Goal: Task Accomplishment & Management: Use online tool/utility

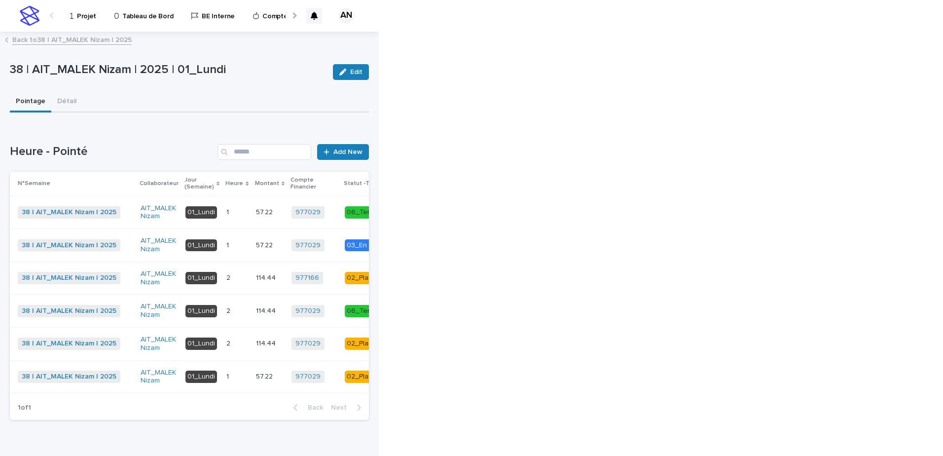
drag, startPoint x: 91, startPoint y: 19, endPoint x: 84, endPoint y: 16, distance: 7.5
click at [84, 16] on p "Projet" at bounding box center [86, 10] width 19 height 21
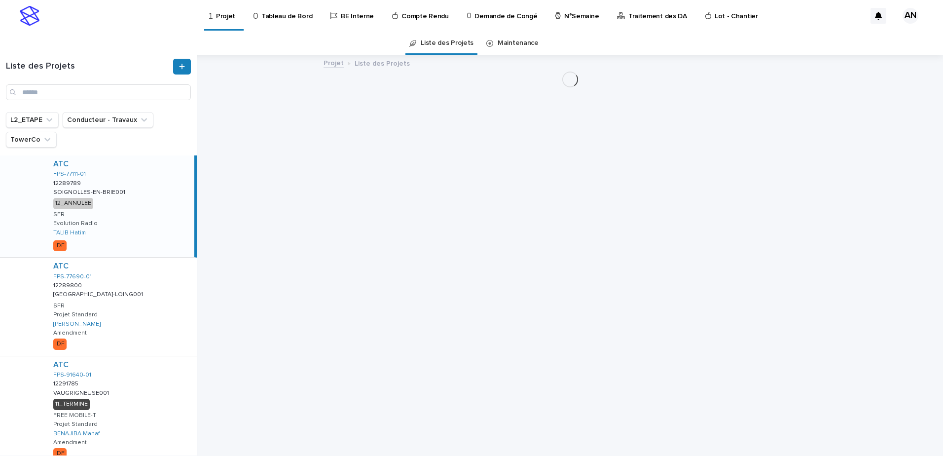
click at [571, 17] on p "N°Semaine" at bounding box center [581, 10] width 35 height 21
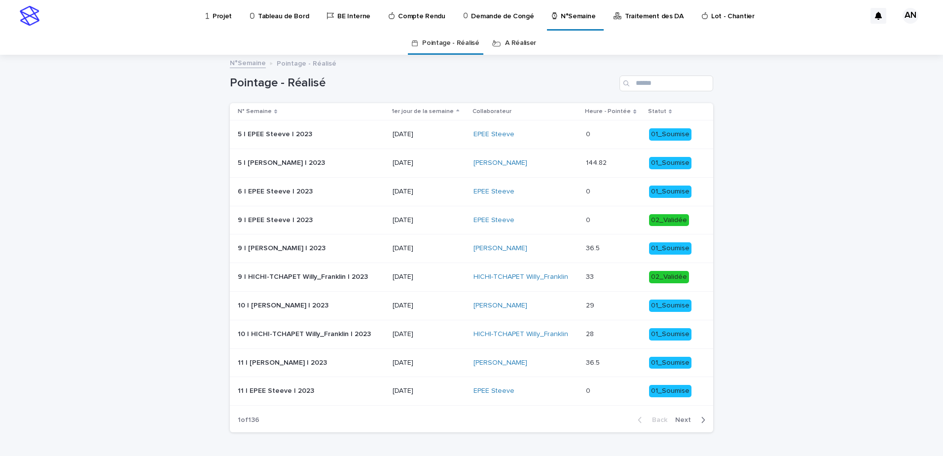
click at [520, 44] on link "A Réaliser" at bounding box center [520, 43] width 31 height 23
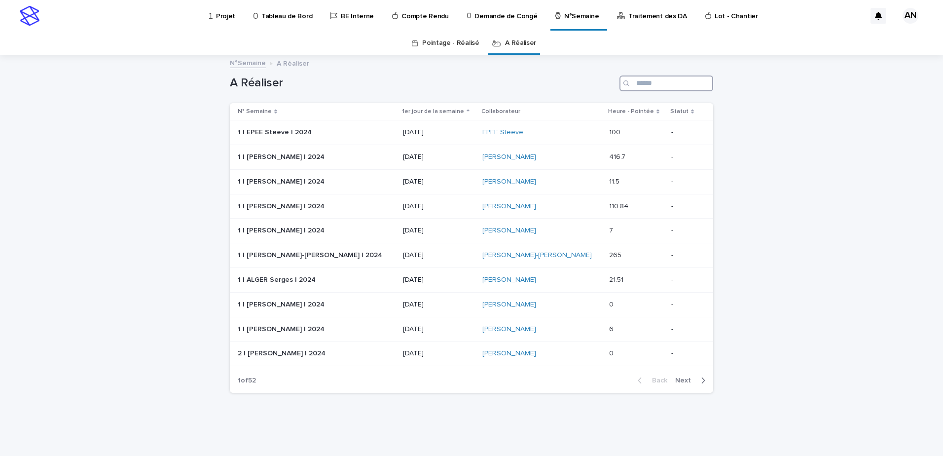
click at [642, 85] on input "Search" at bounding box center [666, 83] width 94 height 16
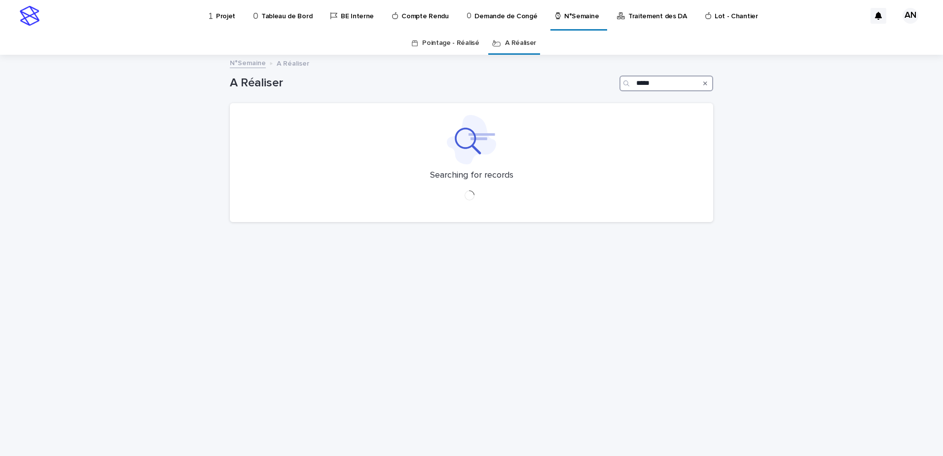
type input "*****"
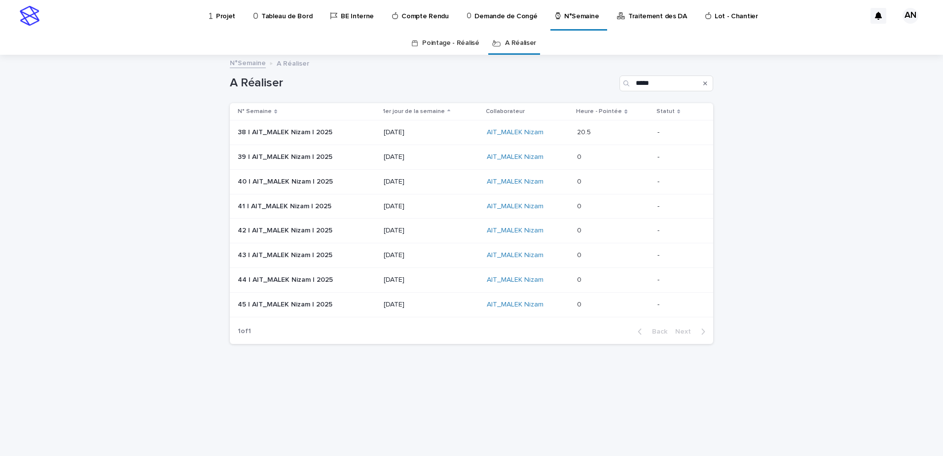
click at [354, 130] on p at bounding box center [307, 132] width 138 height 8
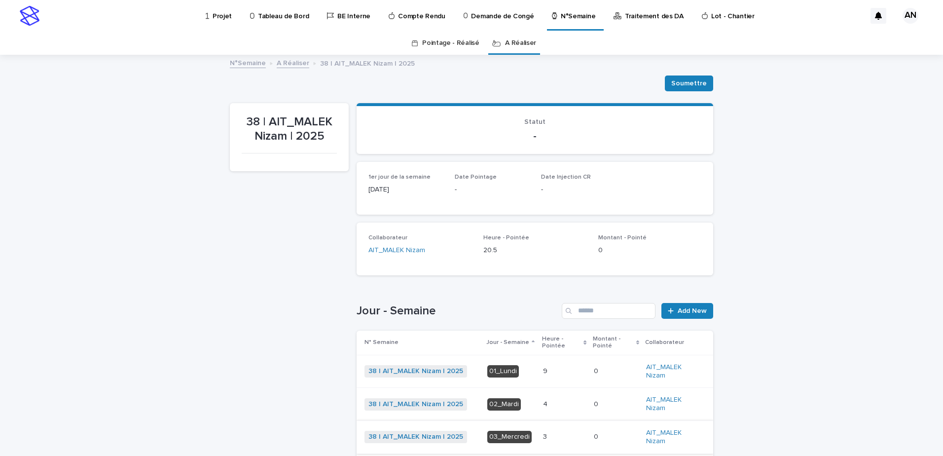
scroll to position [197, 0]
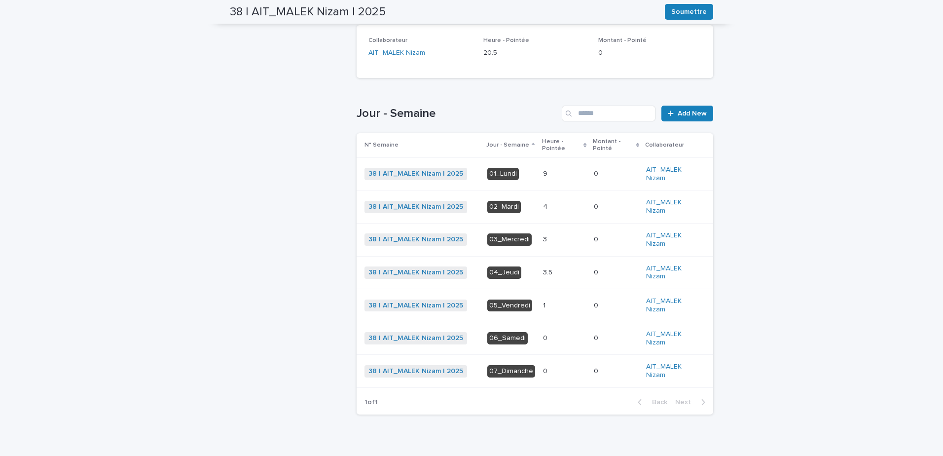
click at [552, 240] on p at bounding box center [564, 239] width 43 height 8
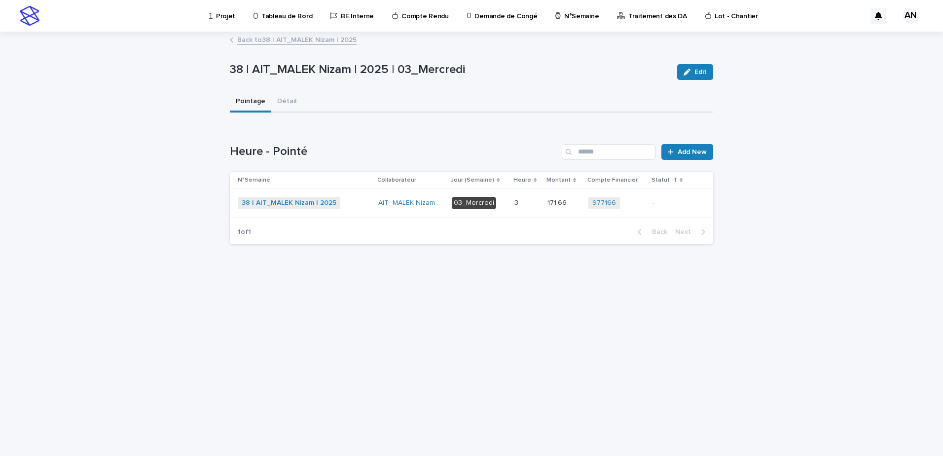
click at [363, 200] on div "38 | AIT_MALEK Nizam | 2025 + 0" at bounding box center [304, 203] width 133 height 12
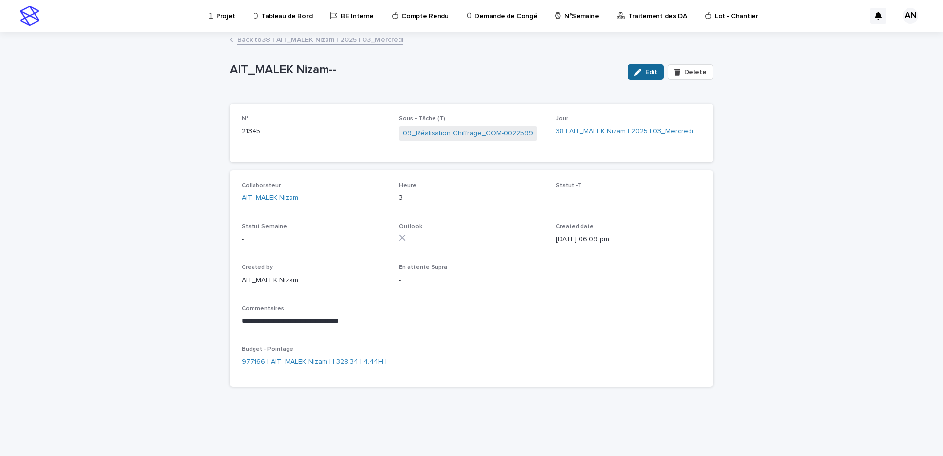
click at [645, 72] on div "button" at bounding box center [639, 72] width 11 height 7
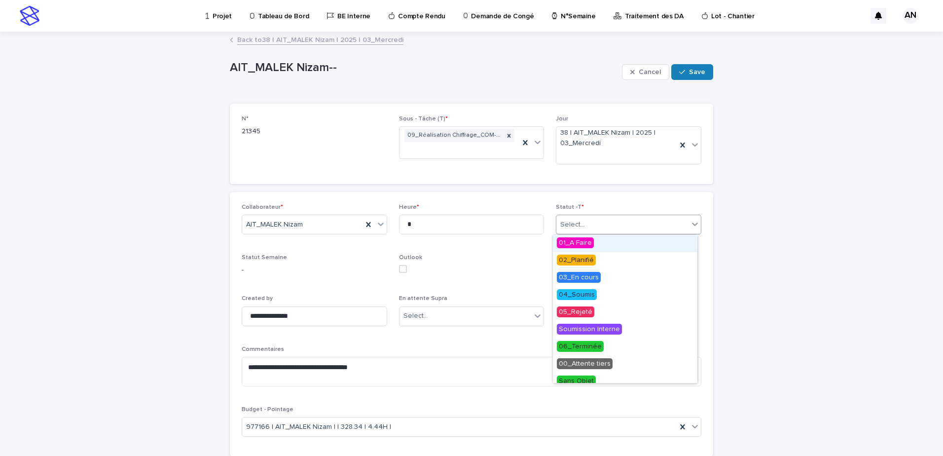
click at [659, 219] on div "Select..." at bounding box center [622, 224] width 132 height 16
click at [602, 344] on div "06_Terminée" at bounding box center [625, 346] width 144 height 17
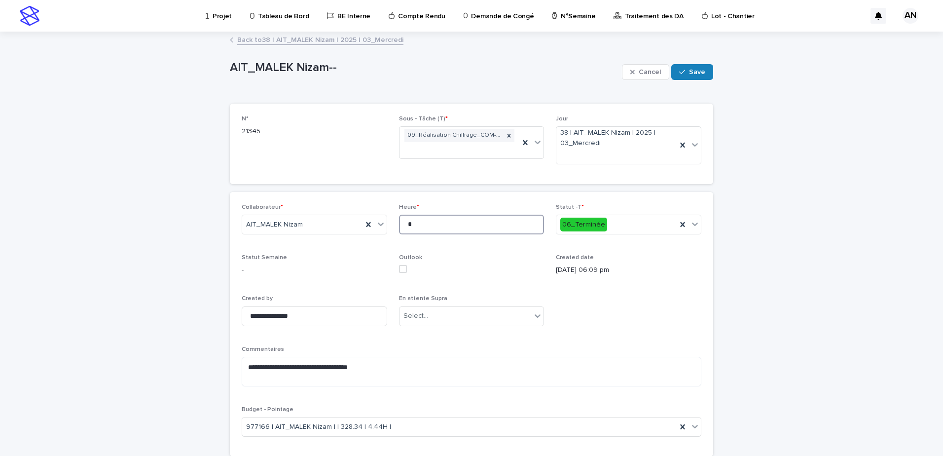
click at [421, 222] on input "*" at bounding box center [471, 224] width 145 height 20
type input "*"
click at [693, 71] on span "Save" at bounding box center [697, 72] width 16 height 7
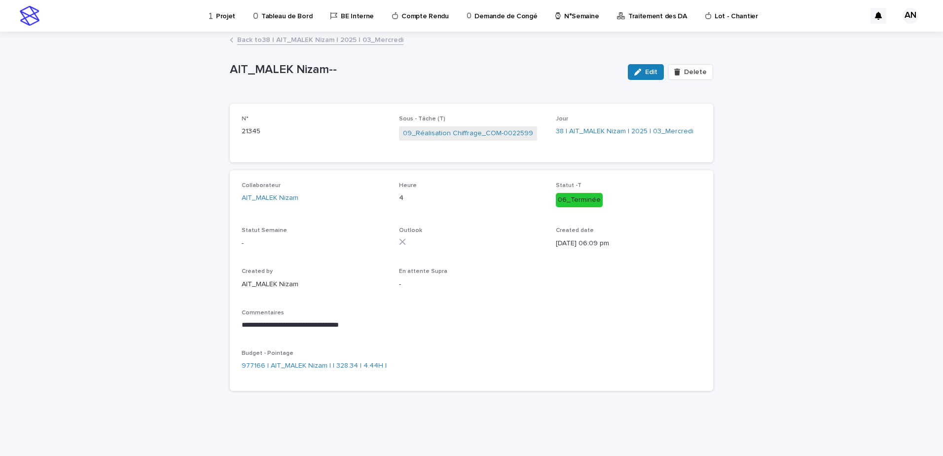
click at [332, 37] on link "Back to 38 | AIT_MALEK Nizam | 2025 | 03_Mercredi" at bounding box center [320, 39] width 166 height 11
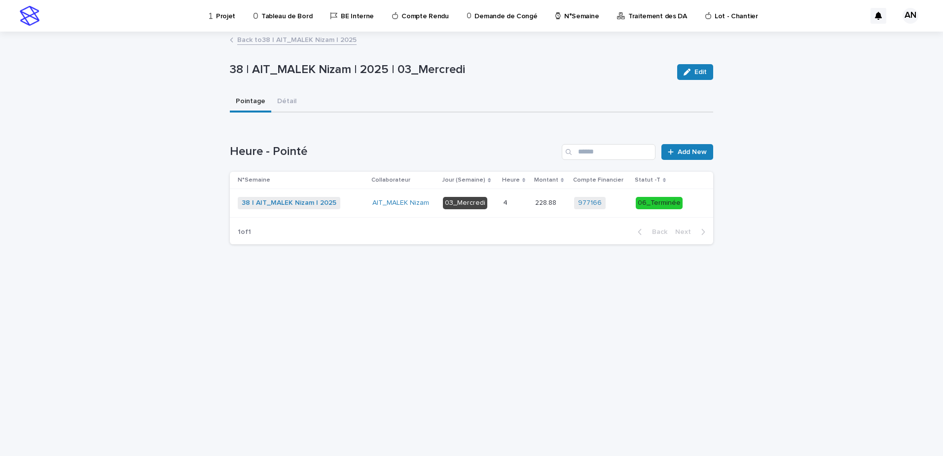
click at [317, 38] on link "Back to 38 | AIT_MALEK Nizam | 2025" at bounding box center [296, 39] width 119 height 11
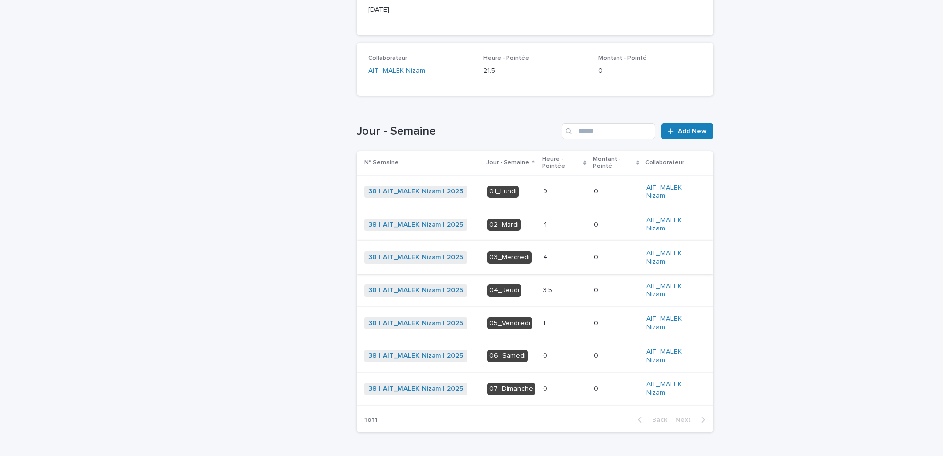
scroll to position [213, 0]
